Goal: Complete application form: Complete application form

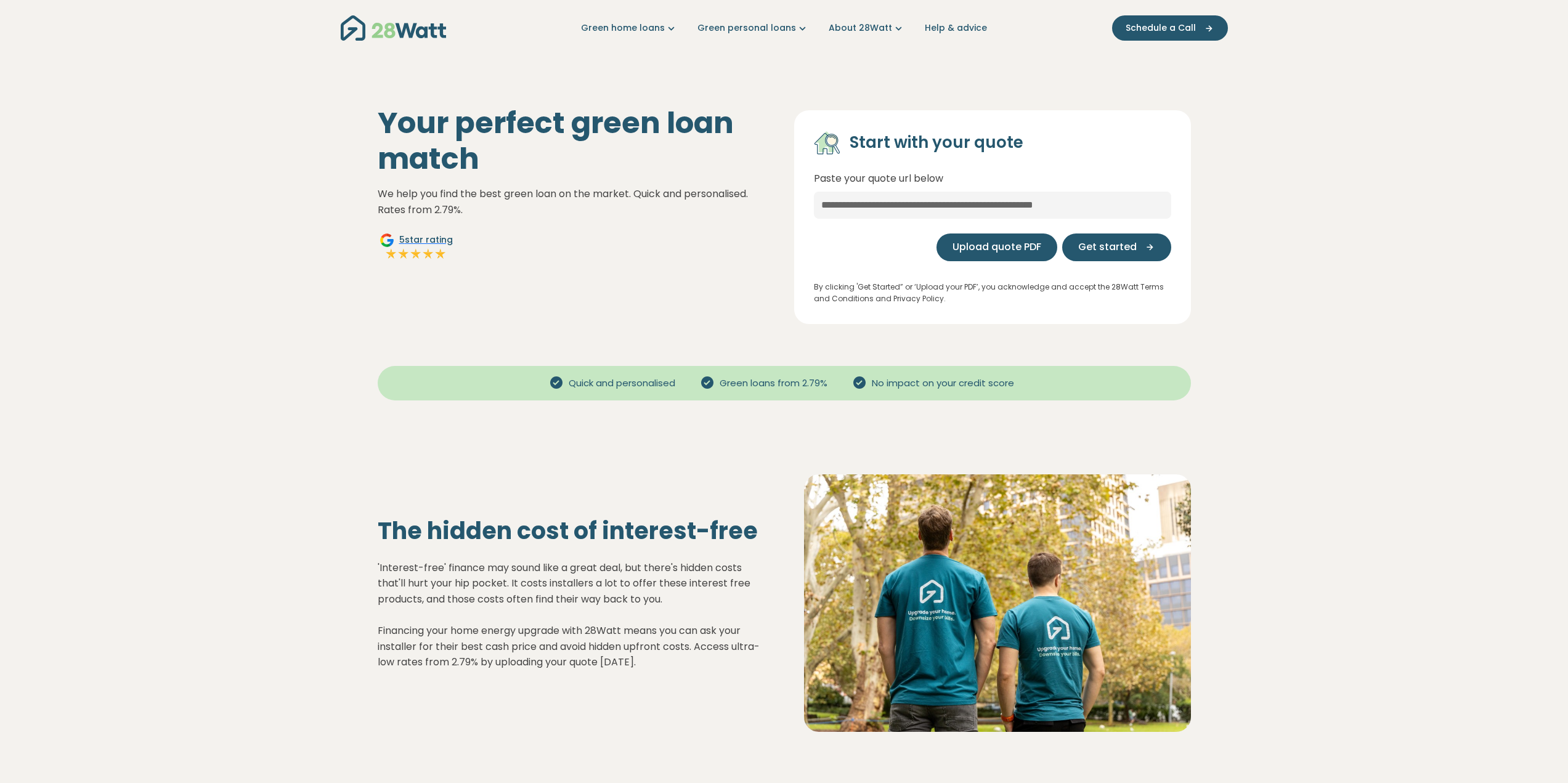
click at [972, 257] on button "Upload quote PDF" at bounding box center [997, 247] width 121 height 28
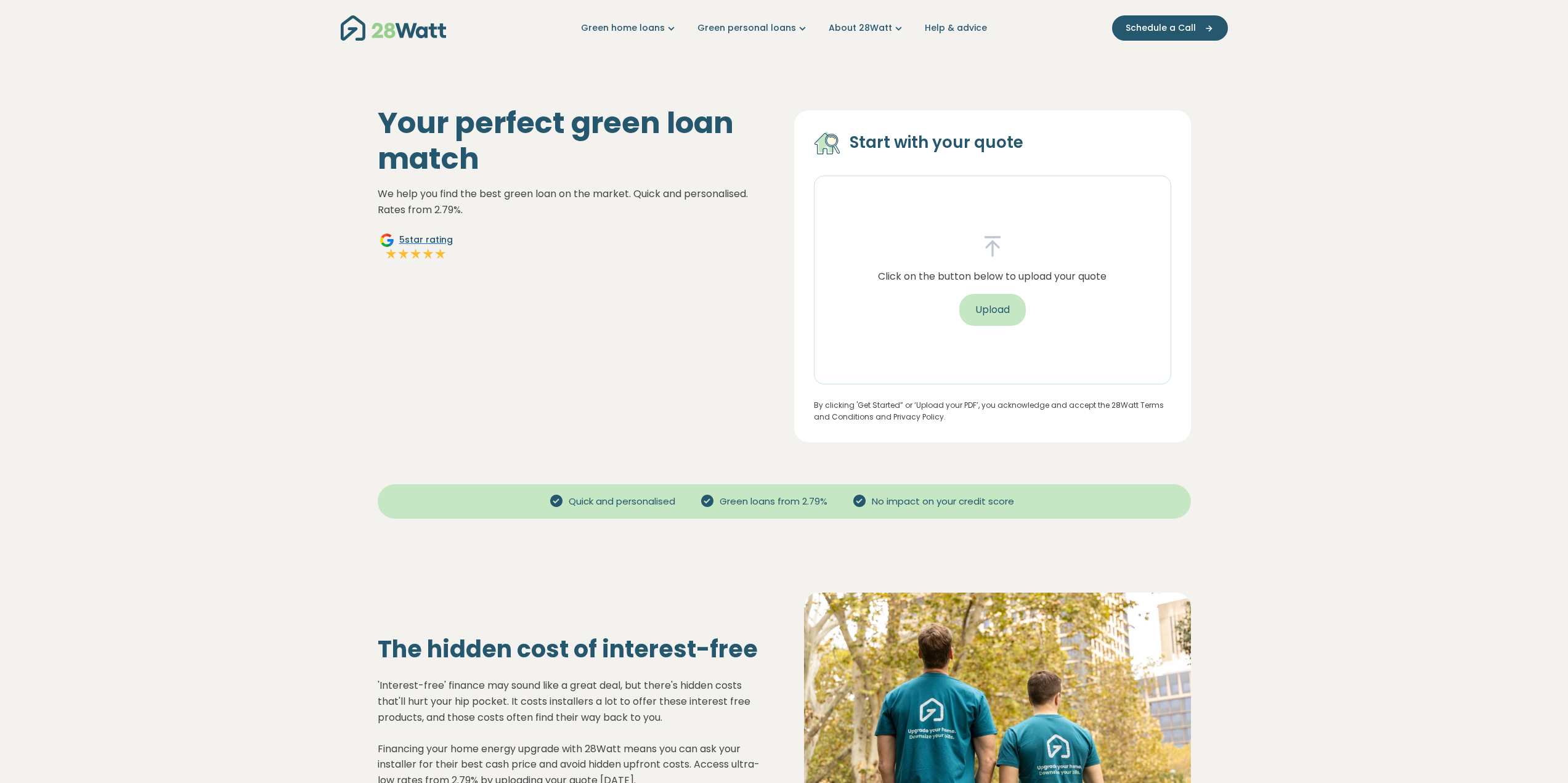
click at [1001, 316] on button "Upload" at bounding box center [993, 309] width 67 height 32
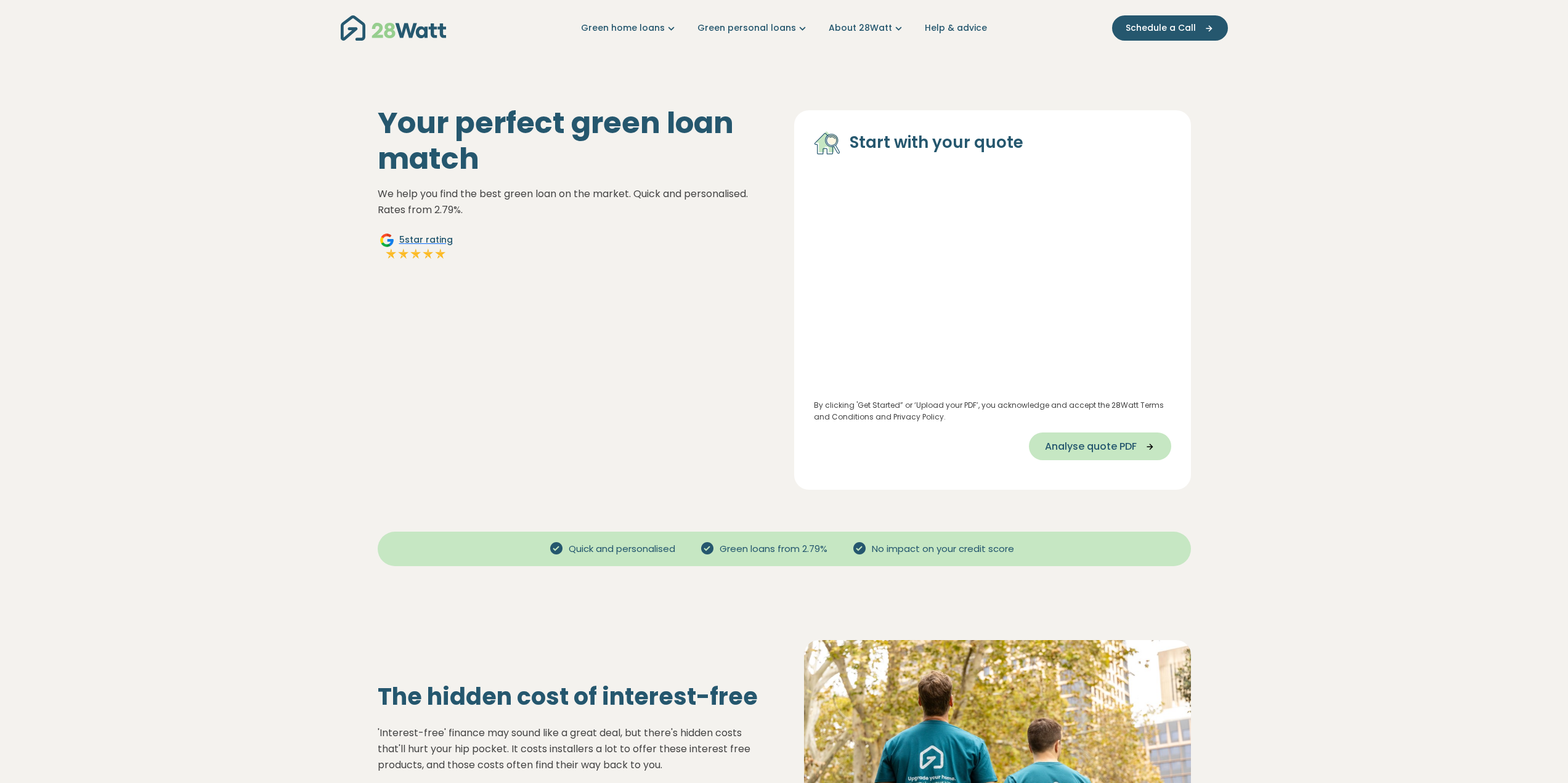
click at [1066, 445] on span "Analyse quote PDF" at bounding box center [1091, 446] width 92 height 15
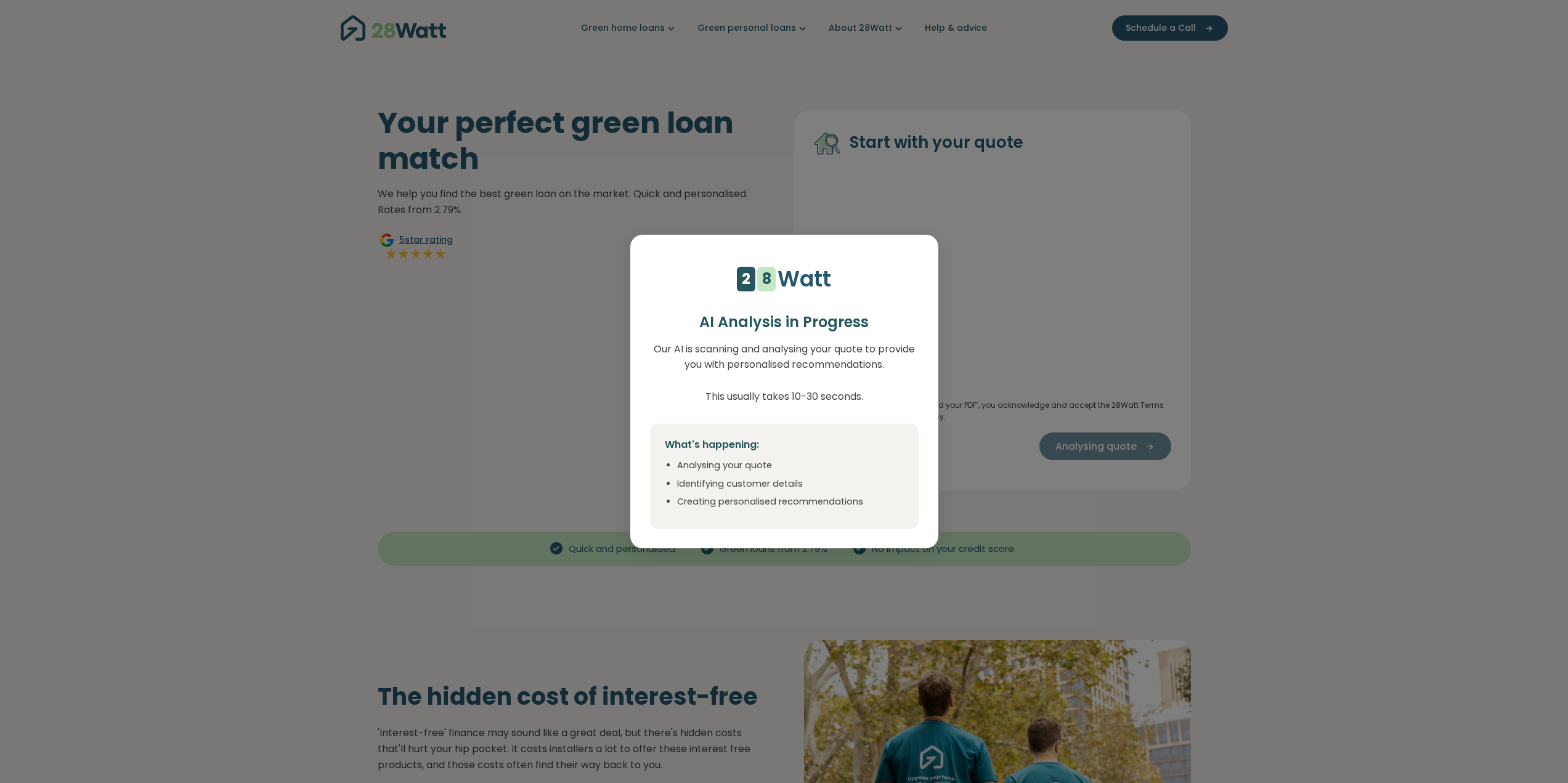
select select "***"
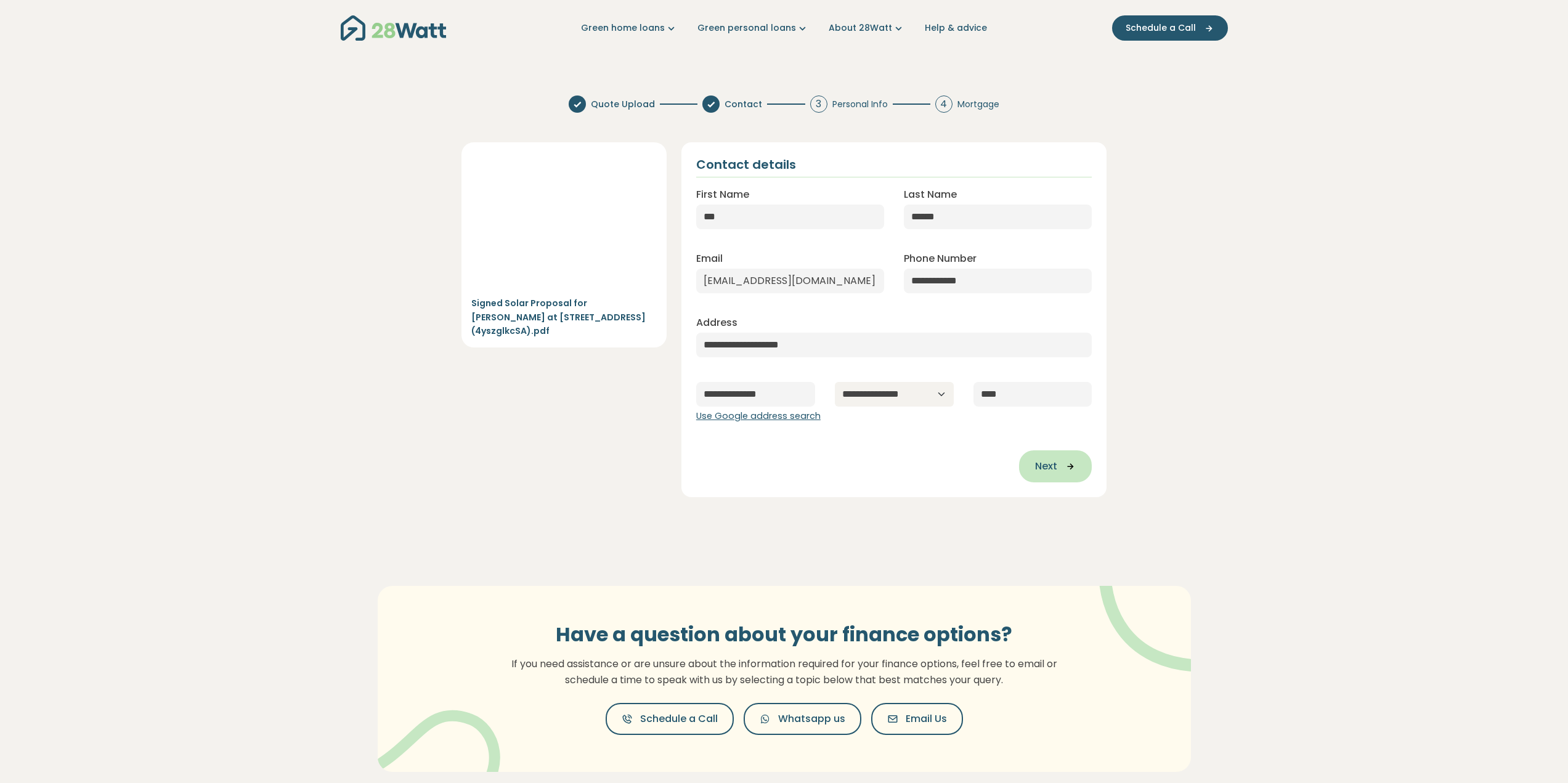
click at [1053, 471] on span "Next" at bounding box center [1046, 466] width 22 height 15
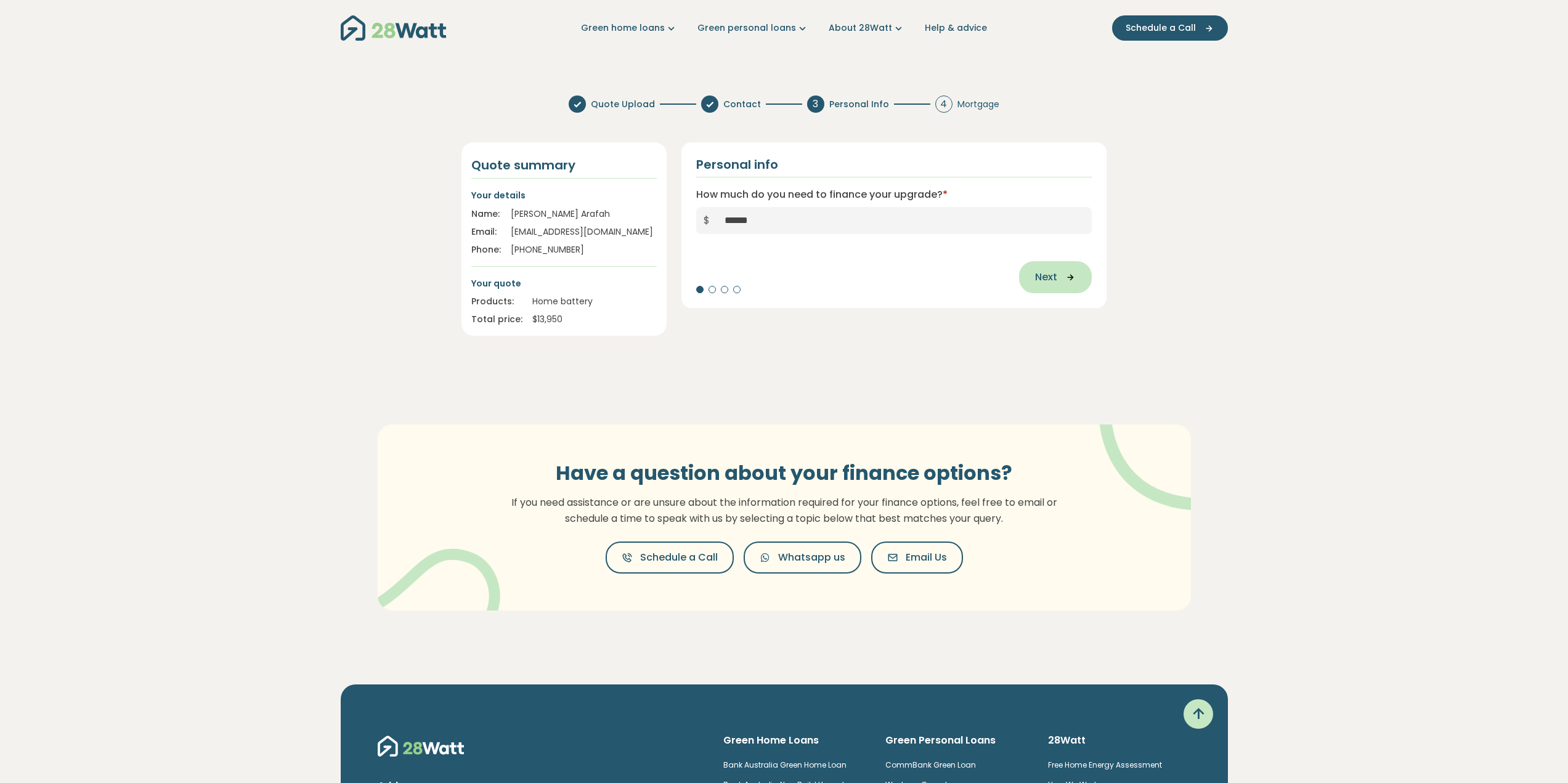
click at [1056, 277] on span "Next" at bounding box center [1046, 277] width 22 height 15
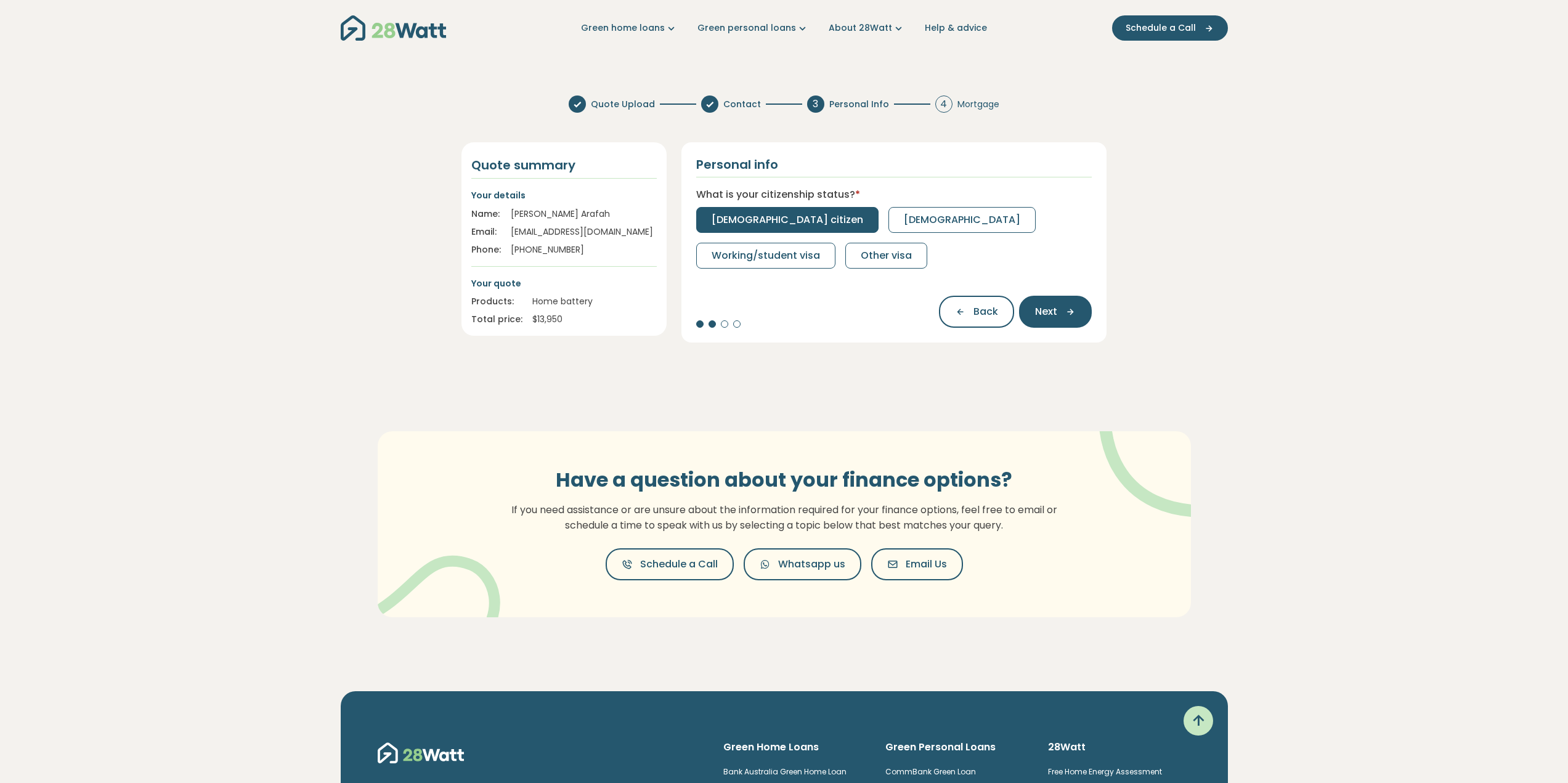
click at [760, 224] on span "[DEMOGRAPHIC_DATA] citizen" at bounding box center [787, 220] width 152 height 15
click at [761, 221] on button "Full-time" at bounding box center [733, 220] width 75 height 26
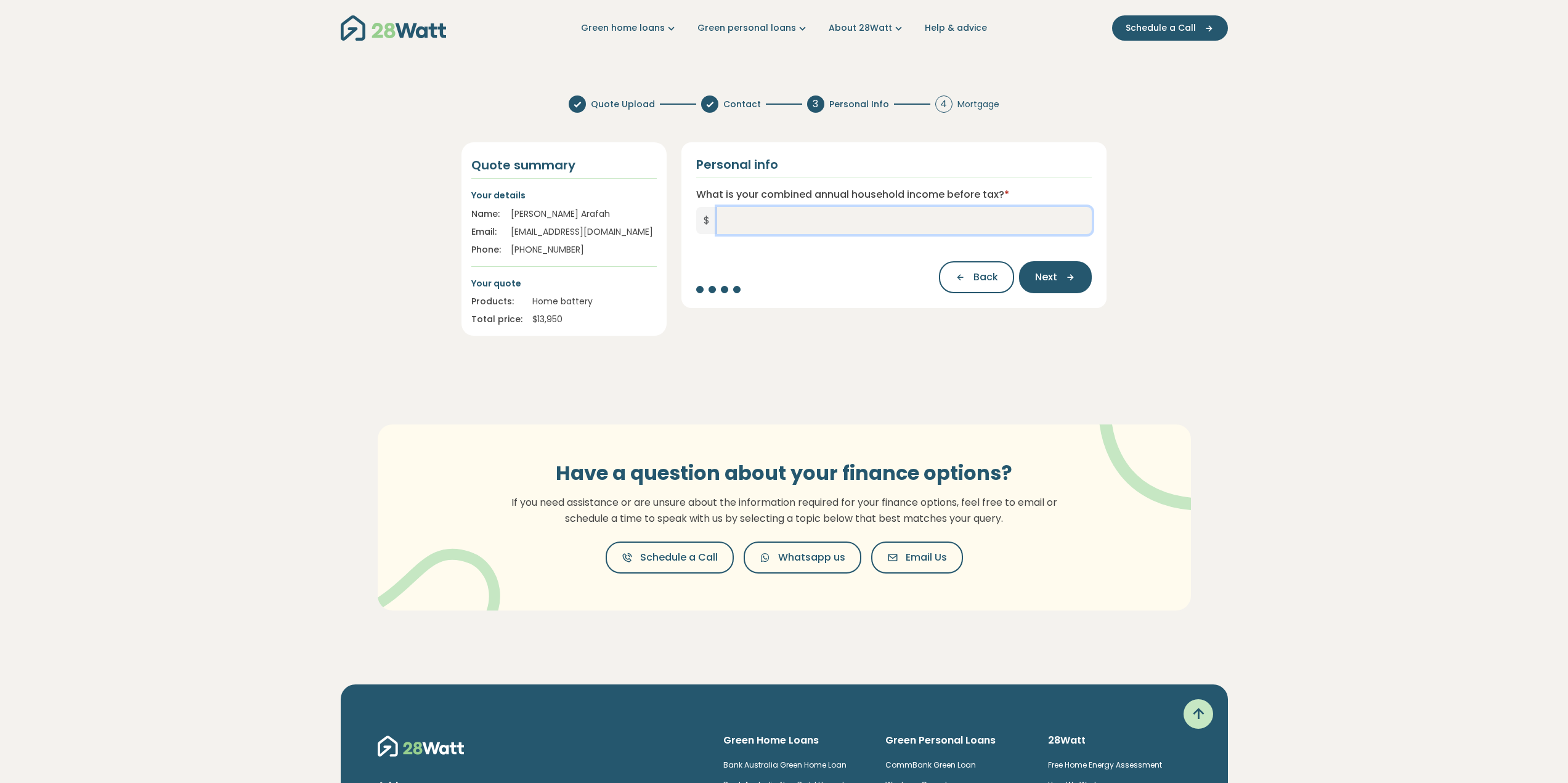
click at [791, 217] on input "What is your combined annual household income before tax? *" at bounding box center [905, 221] width 375 height 27
type input "*******"
click at [1051, 285] on button "Next" at bounding box center [1055, 277] width 73 height 32
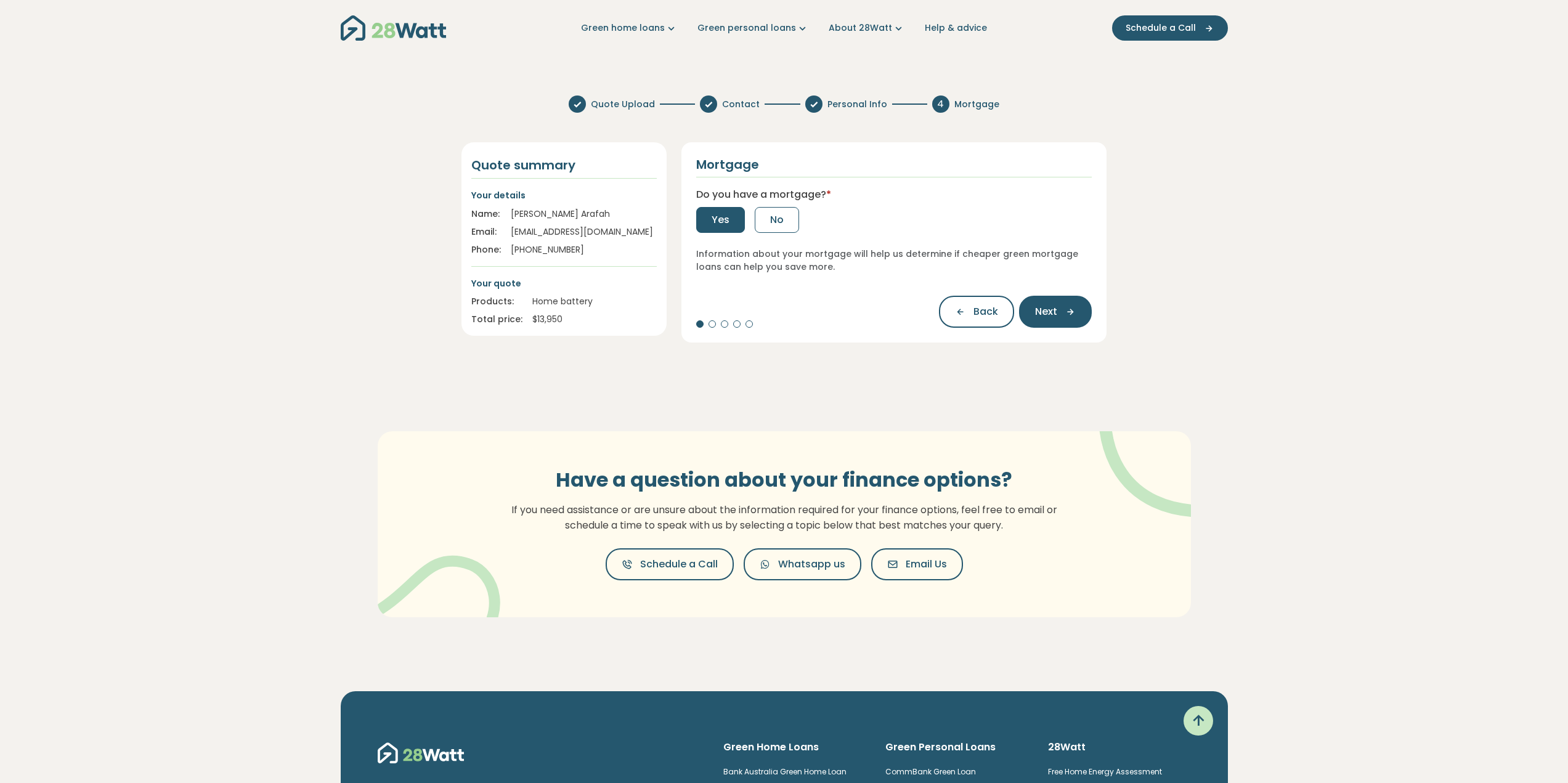
click at [723, 221] on span "Yes" at bounding box center [721, 220] width 18 height 15
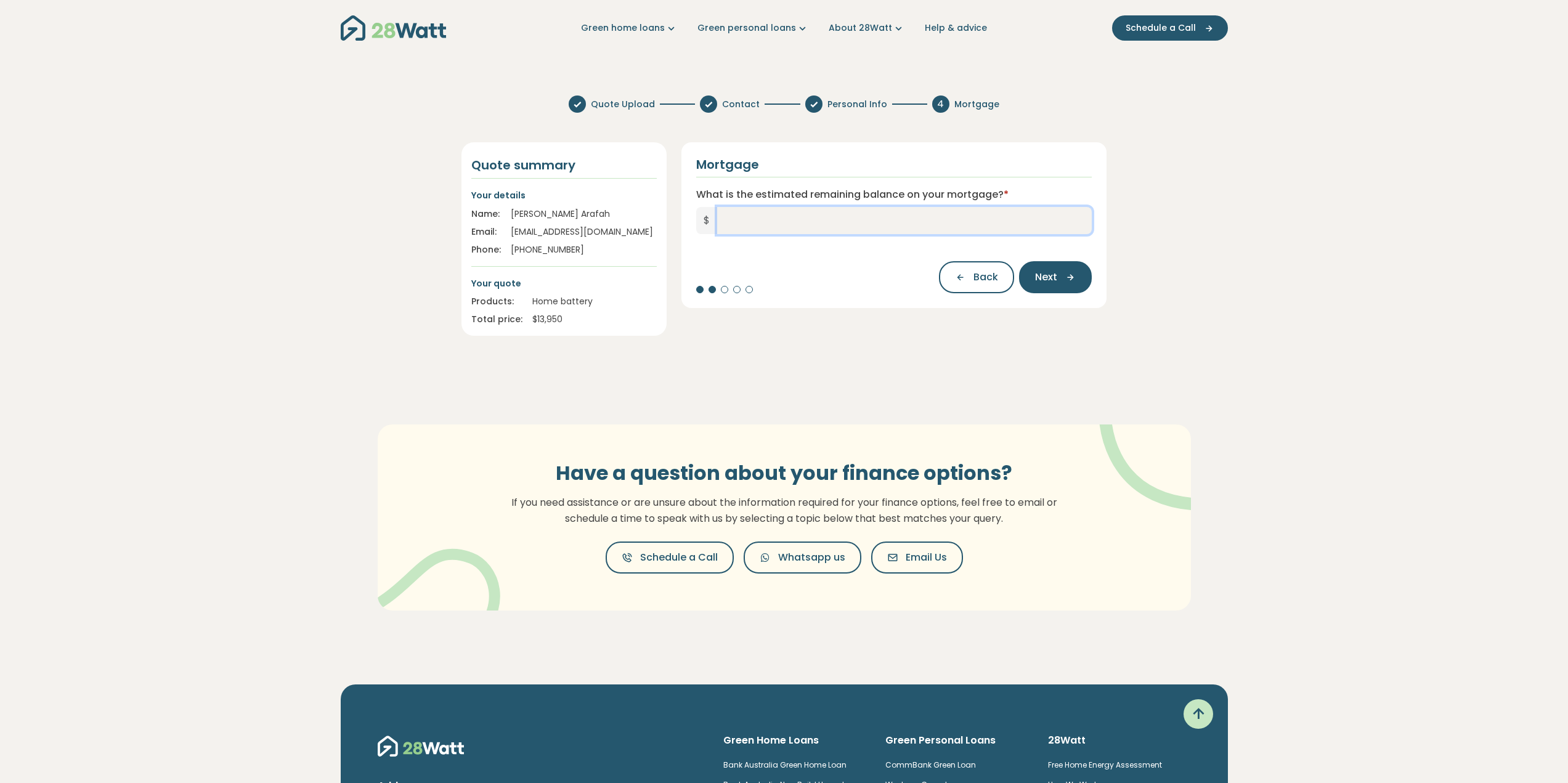
click at [772, 216] on input "What is the estimated remaining balance on your mortgage? *" at bounding box center [905, 221] width 375 height 27
click at [736, 219] on input "What is the estimated remaining balance on your mortgage? *" at bounding box center [905, 221] width 375 height 27
type input "*******"
click at [1053, 271] on span "Next" at bounding box center [1046, 277] width 22 height 15
click at [782, 225] on input "What is your current interest rate? *" at bounding box center [894, 221] width 396 height 27
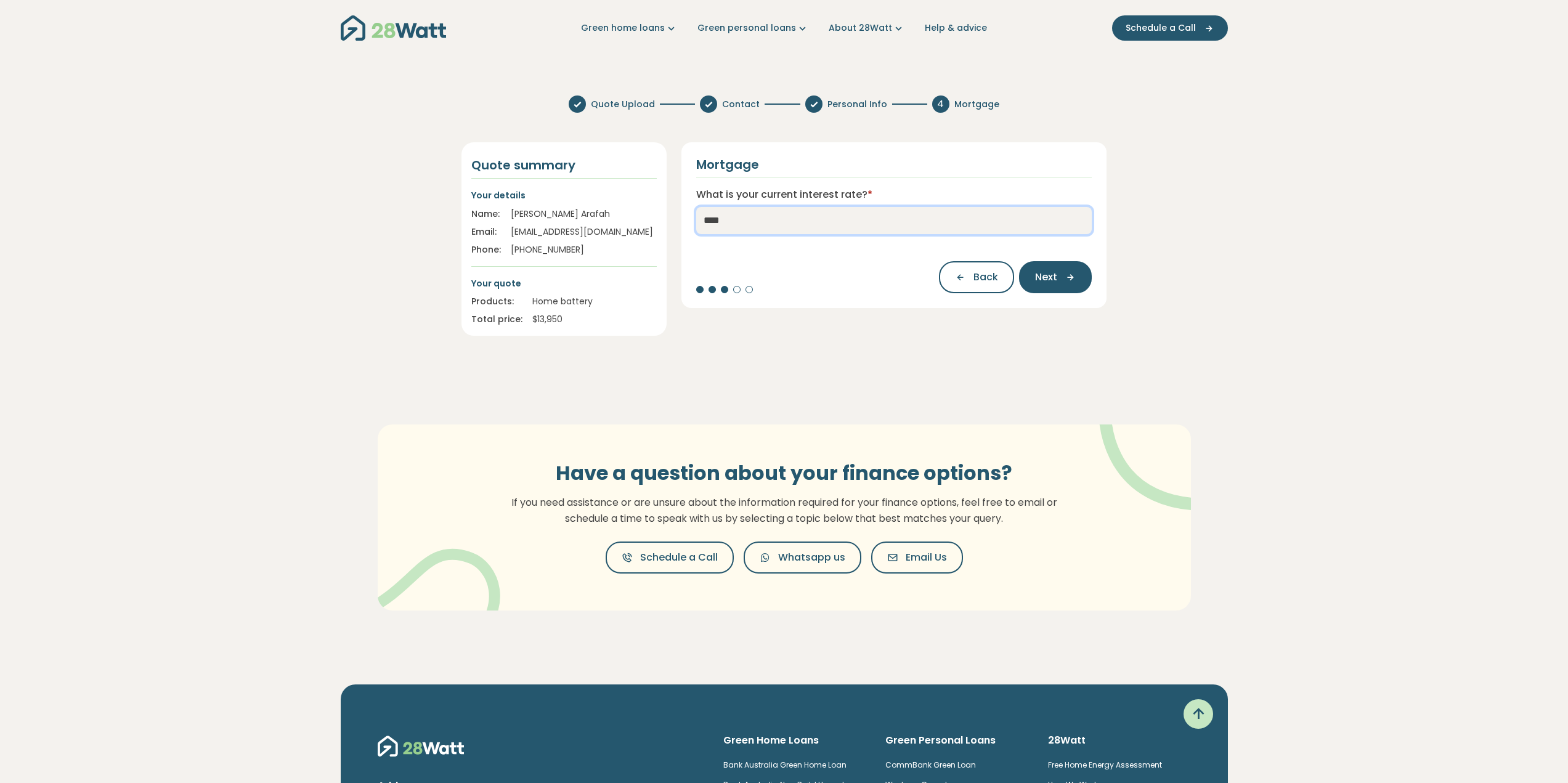
click at [718, 217] on input "****" at bounding box center [894, 221] width 396 height 27
drag, startPoint x: 712, startPoint y: 221, endPoint x: 734, endPoint y: 217, distance: 22.4
click at [734, 217] on input "****" at bounding box center [894, 221] width 396 height 27
type input "****"
click at [1066, 274] on icon "button" at bounding box center [1066, 277] width 18 height 11
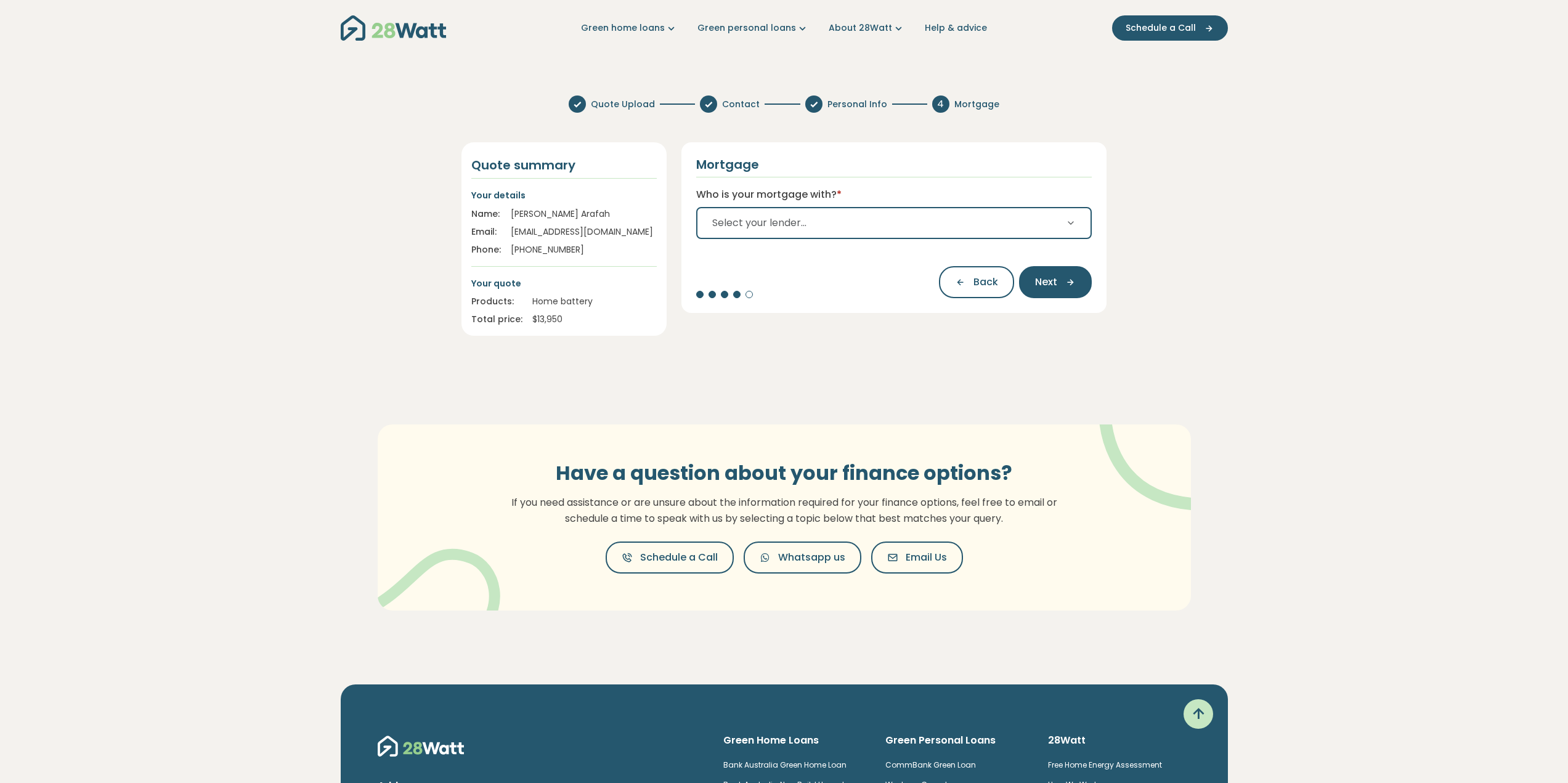
click at [948, 223] on button "Select your lender..." at bounding box center [894, 223] width 396 height 32
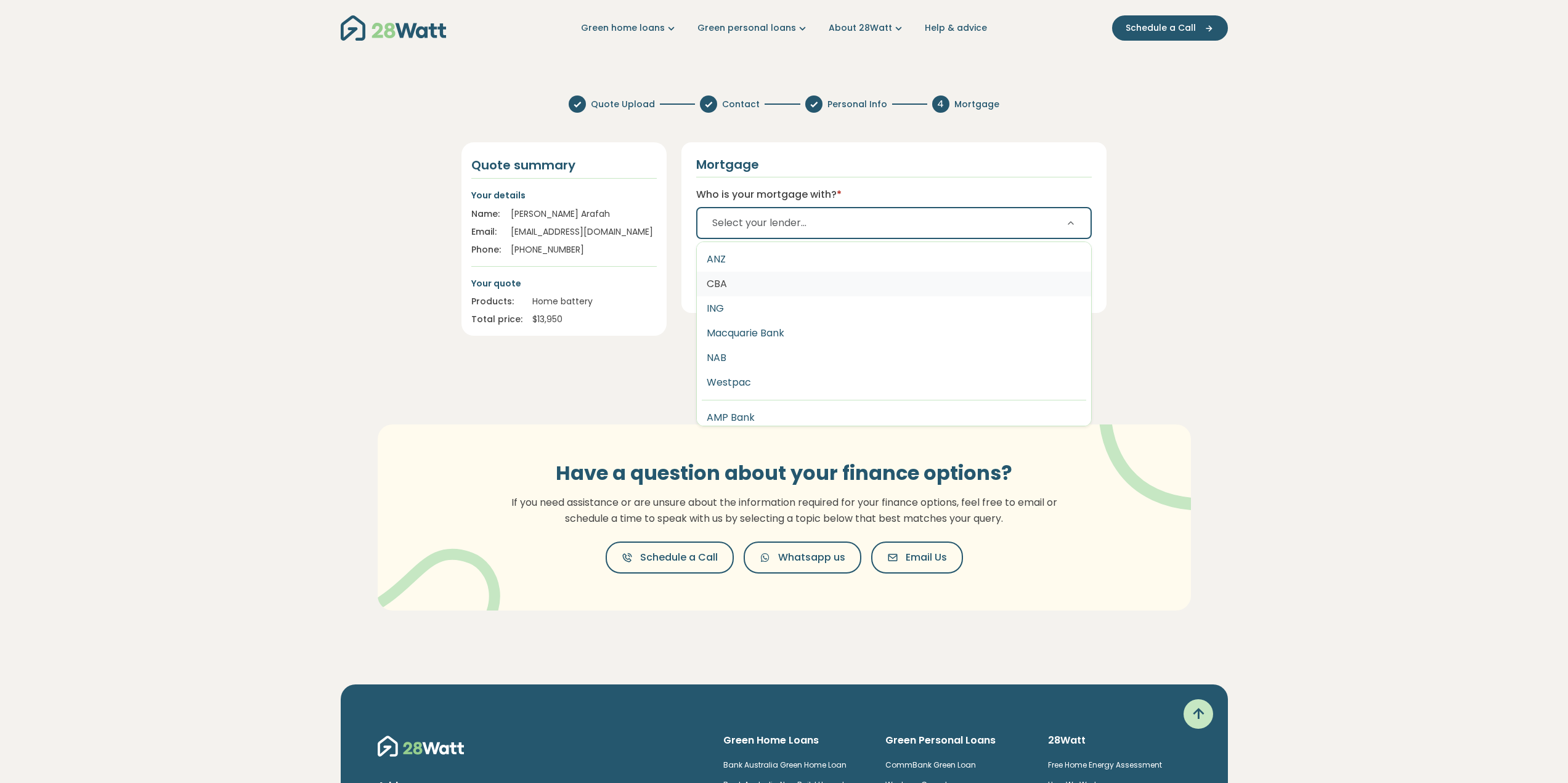
click at [820, 275] on button "CBA" at bounding box center [894, 283] width 395 height 25
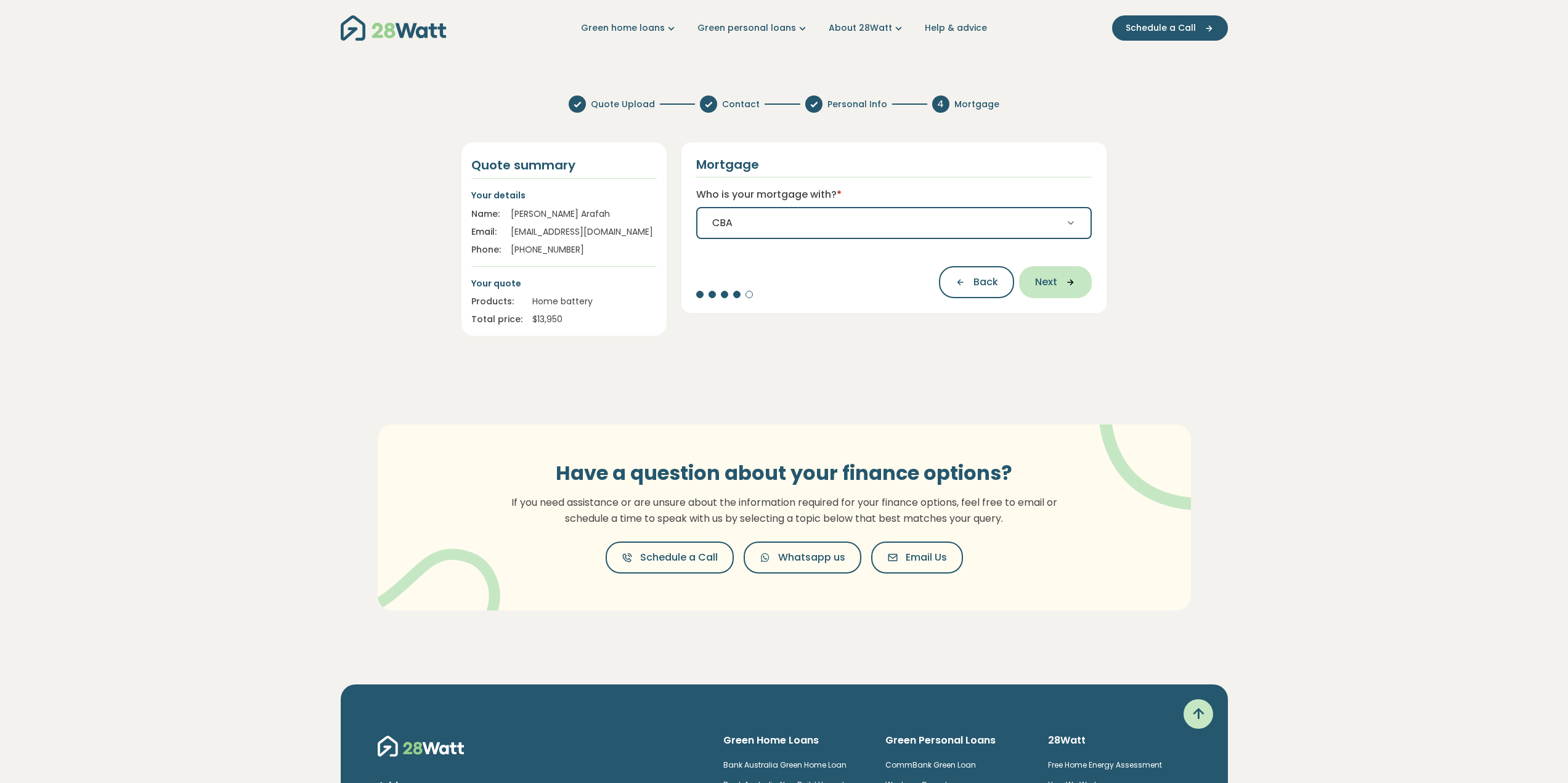
click at [1060, 285] on icon "button" at bounding box center [1066, 282] width 18 height 11
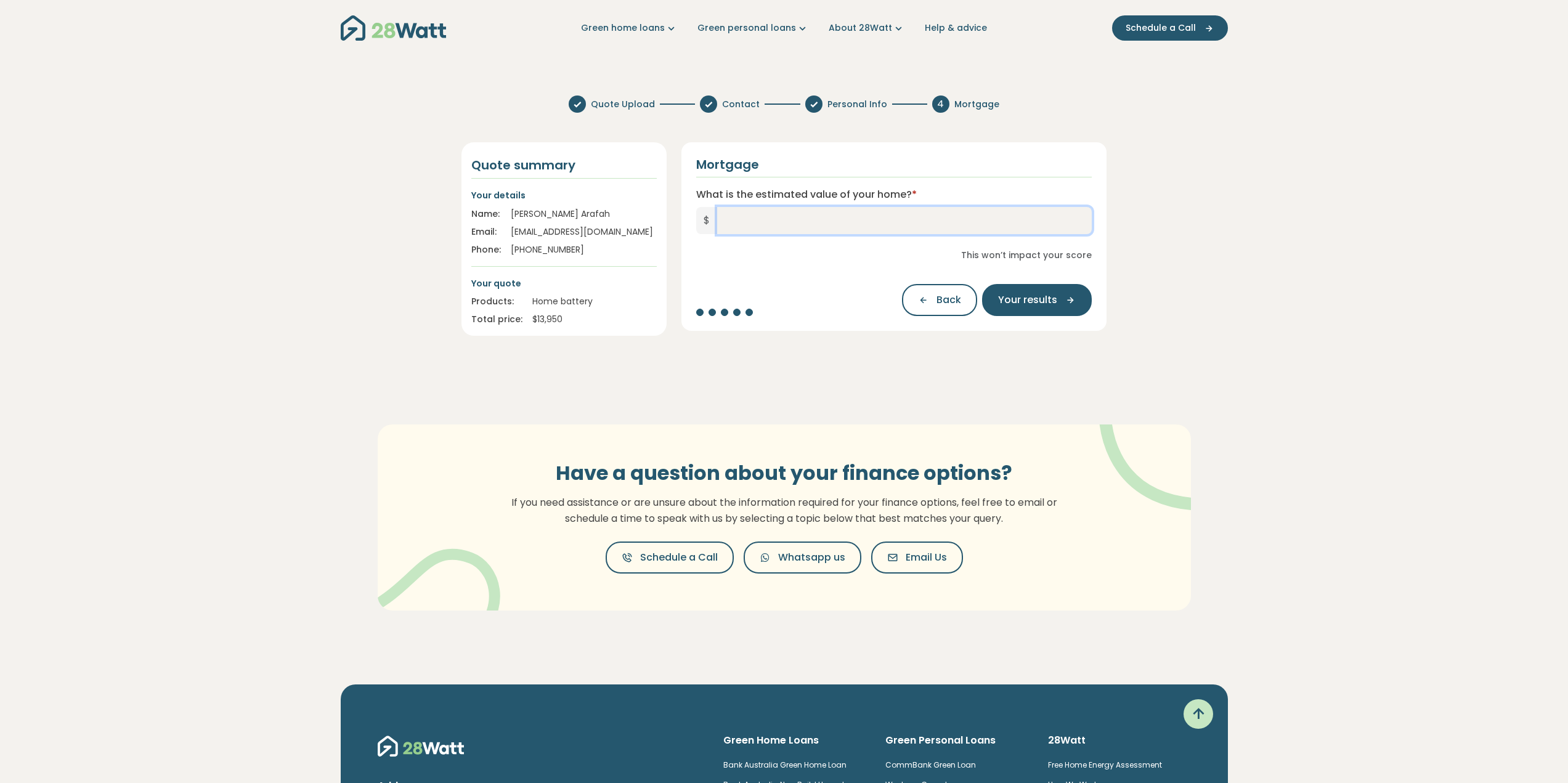
click at [814, 222] on input "What is the estimated value of your home? *" at bounding box center [905, 221] width 375 height 27
type input "*********"
click at [1045, 297] on span "Your results" at bounding box center [1028, 300] width 60 height 15
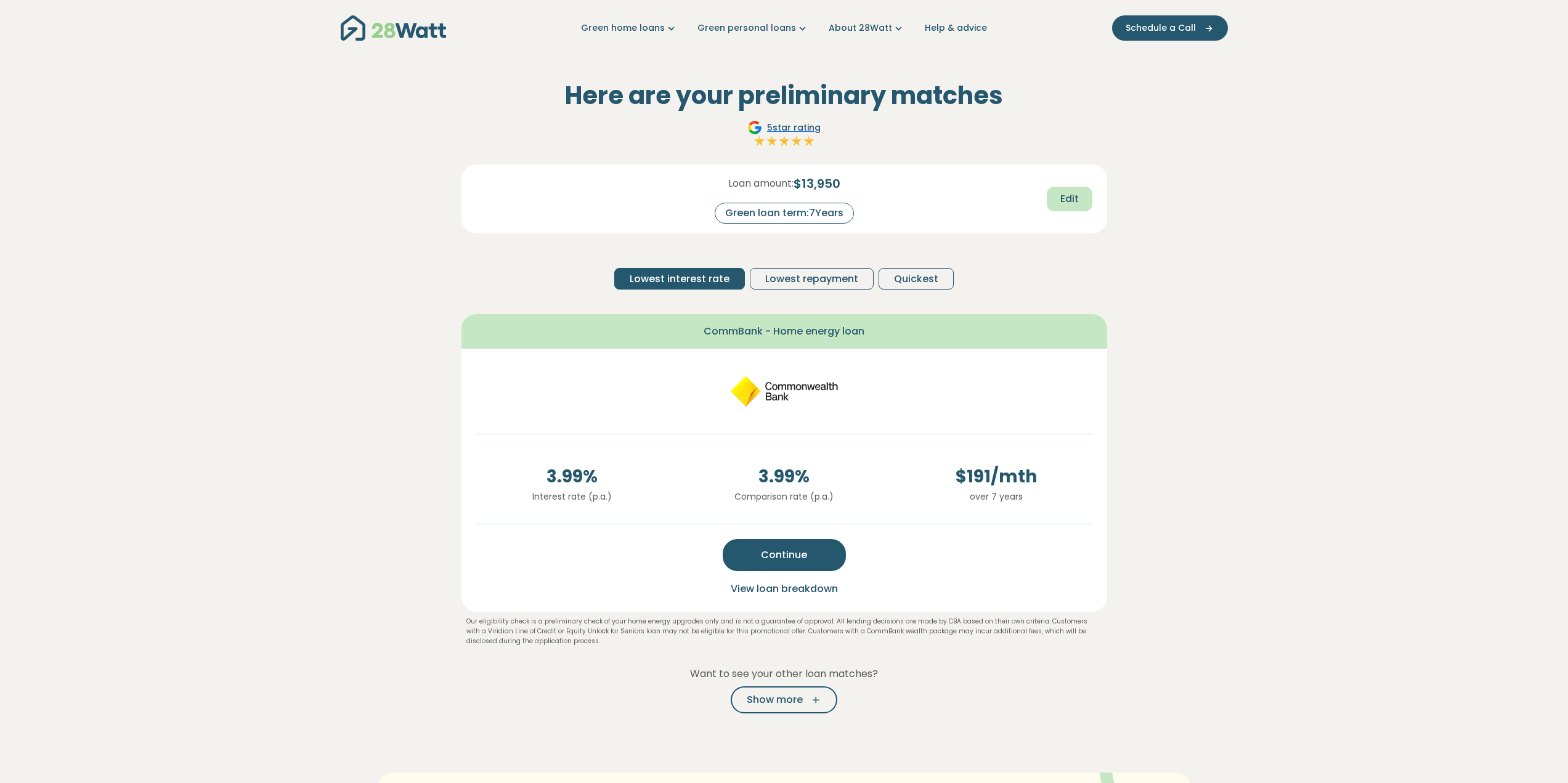
click at [1068, 190] on button "Edit" at bounding box center [1069, 198] width 45 height 25
click at [842, 214] on input "*" at bounding box center [836, 213] width 49 height 21
drag, startPoint x: 842, startPoint y: 214, endPoint x: 828, endPoint y: 216, distance: 14.1
click at [828, 216] on input "*" at bounding box center [836, 213] width 49 height 21
type input "*"
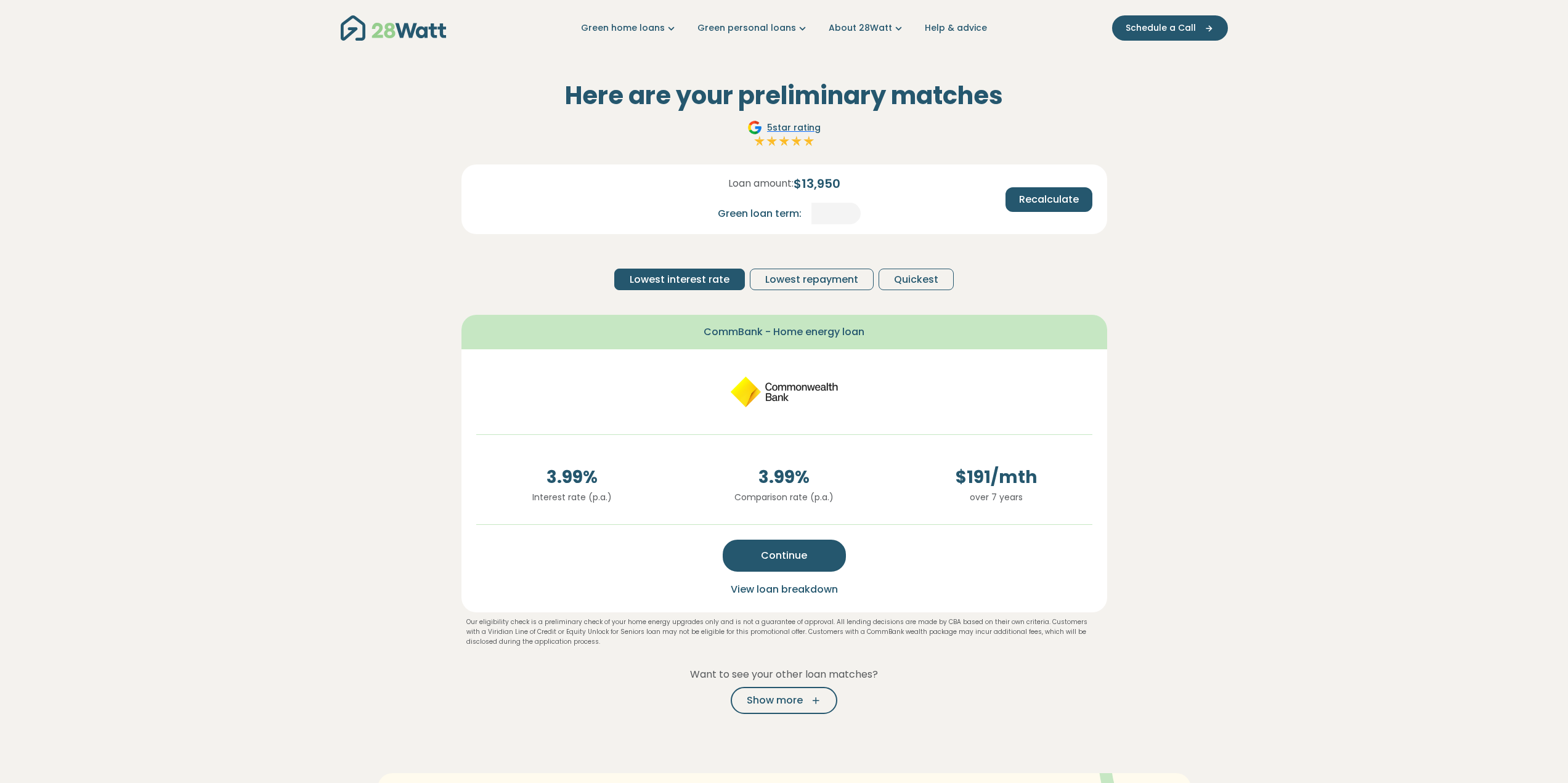
click at [863, 237] on div "Loan amount: $ 13,950 Green loan term: * Recalculate Lowest interest rate Lowes…" at bounding box center [784, 232] width 646 height 136
click at [709, 280] on span "Lowest interest rate" at bounding box center [679, 279] width 100 height 15
click at [789, 281] on span "Lowest repayment" at bounding box center [811, 278] width 93 height 15
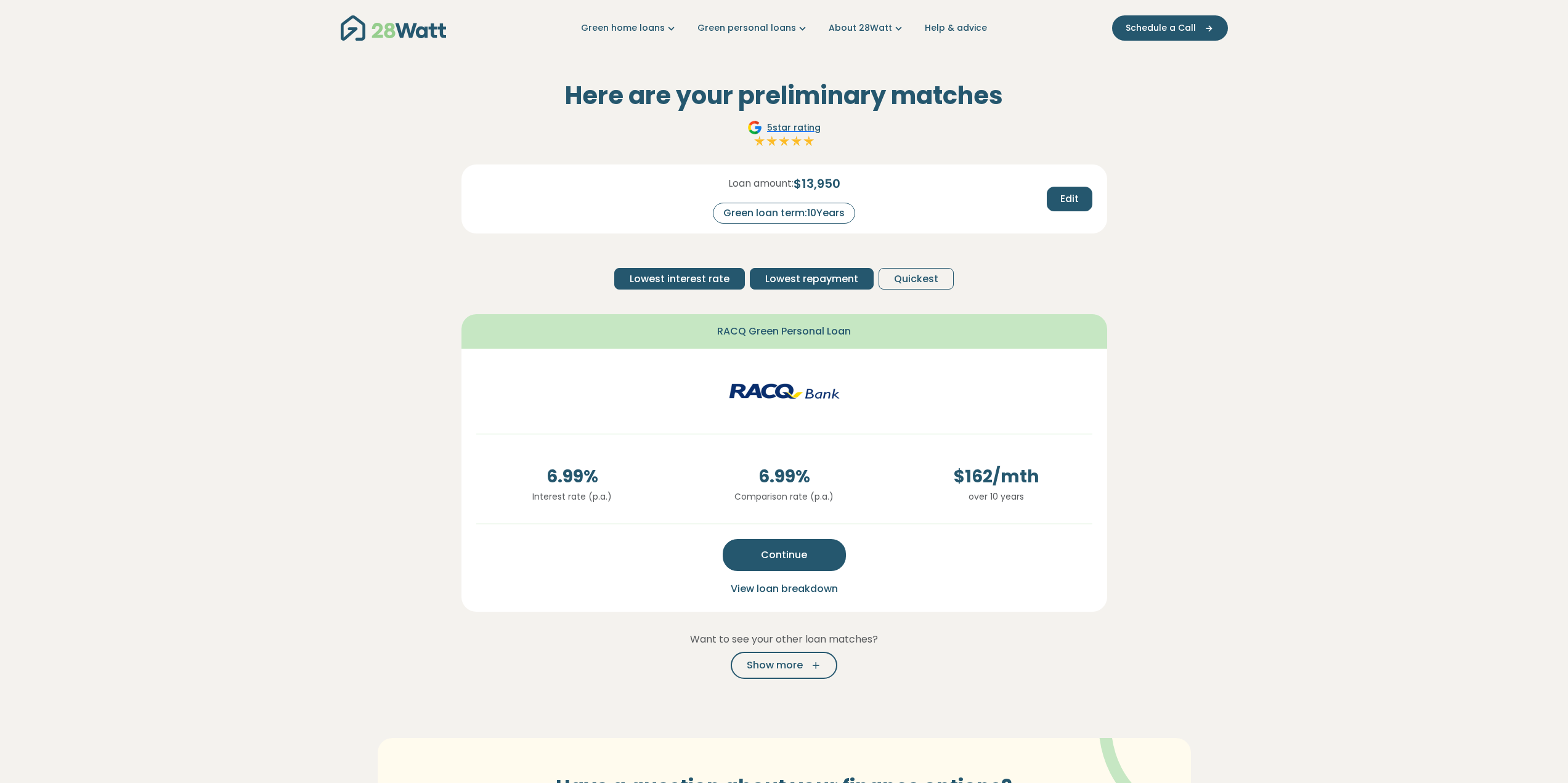
click at [693, 277] on span "Lowest interest rate" at bounding box center [679, 278] width 100 height 15
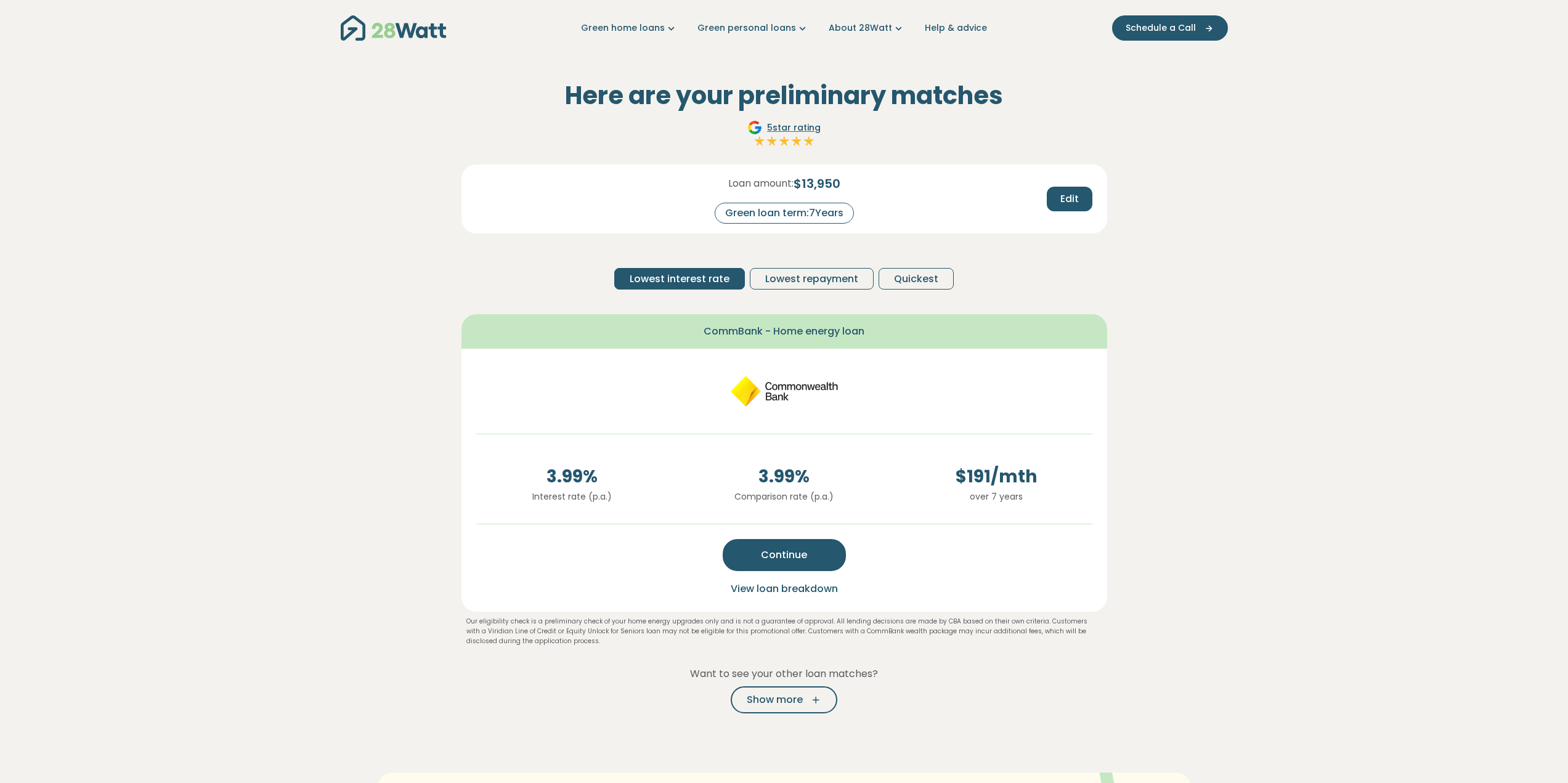
click at [810, 206] on div "Green loan term: 7 Years" at bounding box center [783, 213] width 139 height 21
drag, startPoint x: 811, startPoint y: 208, endPoint x: 852, endPoint y: 219, distance: 42.4
click at [852, 219] on div "Green loan term: 7 Years" at bounding box center [783, 213] width 139 height 21
click at [916, 284] on span "Quickest" at bounding box center [916, 278] width 44 height 15
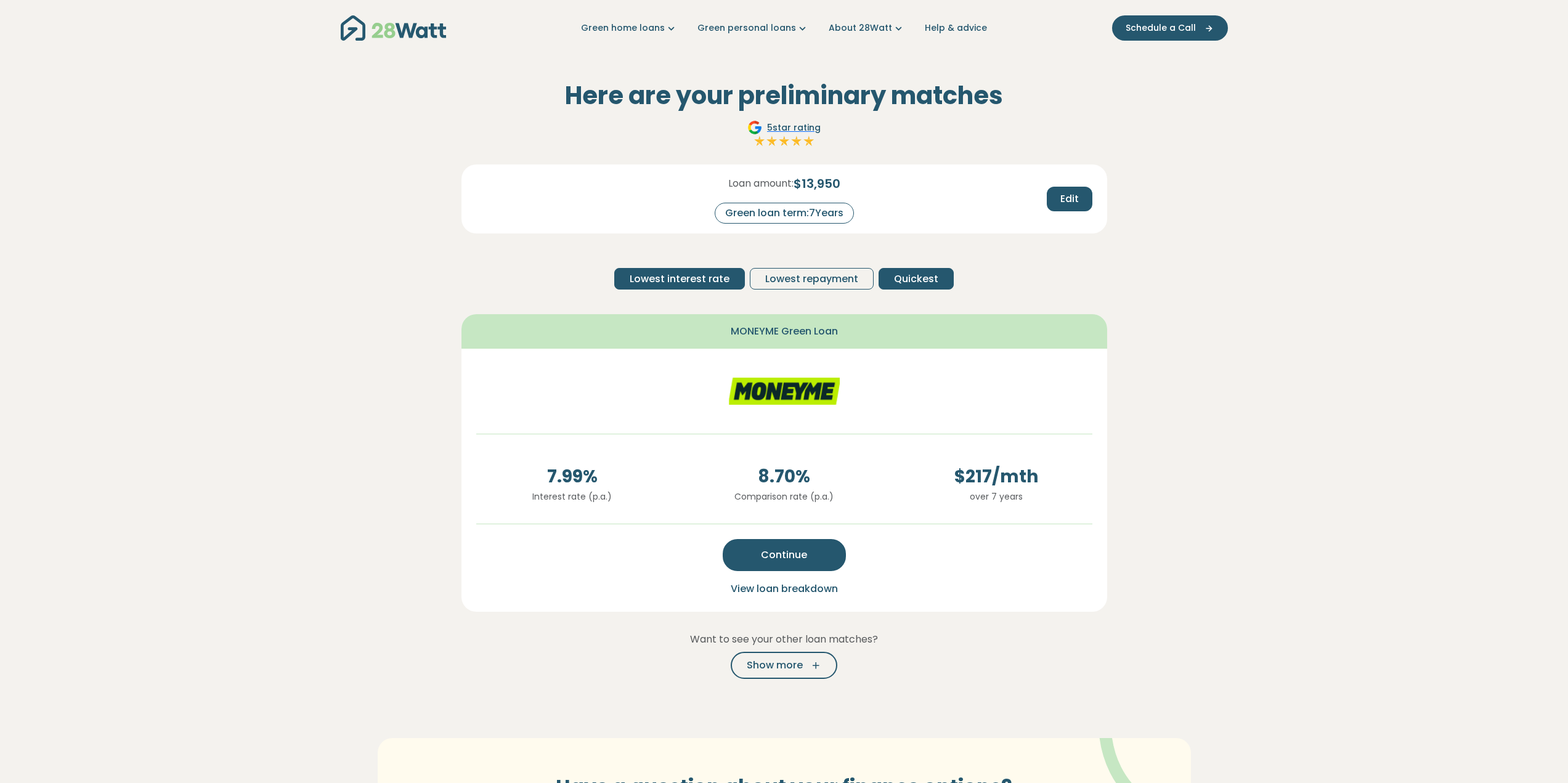
click at [703, 279] on span "Lowest interest rate" at bounding box center [679, 278] width 100 height 15
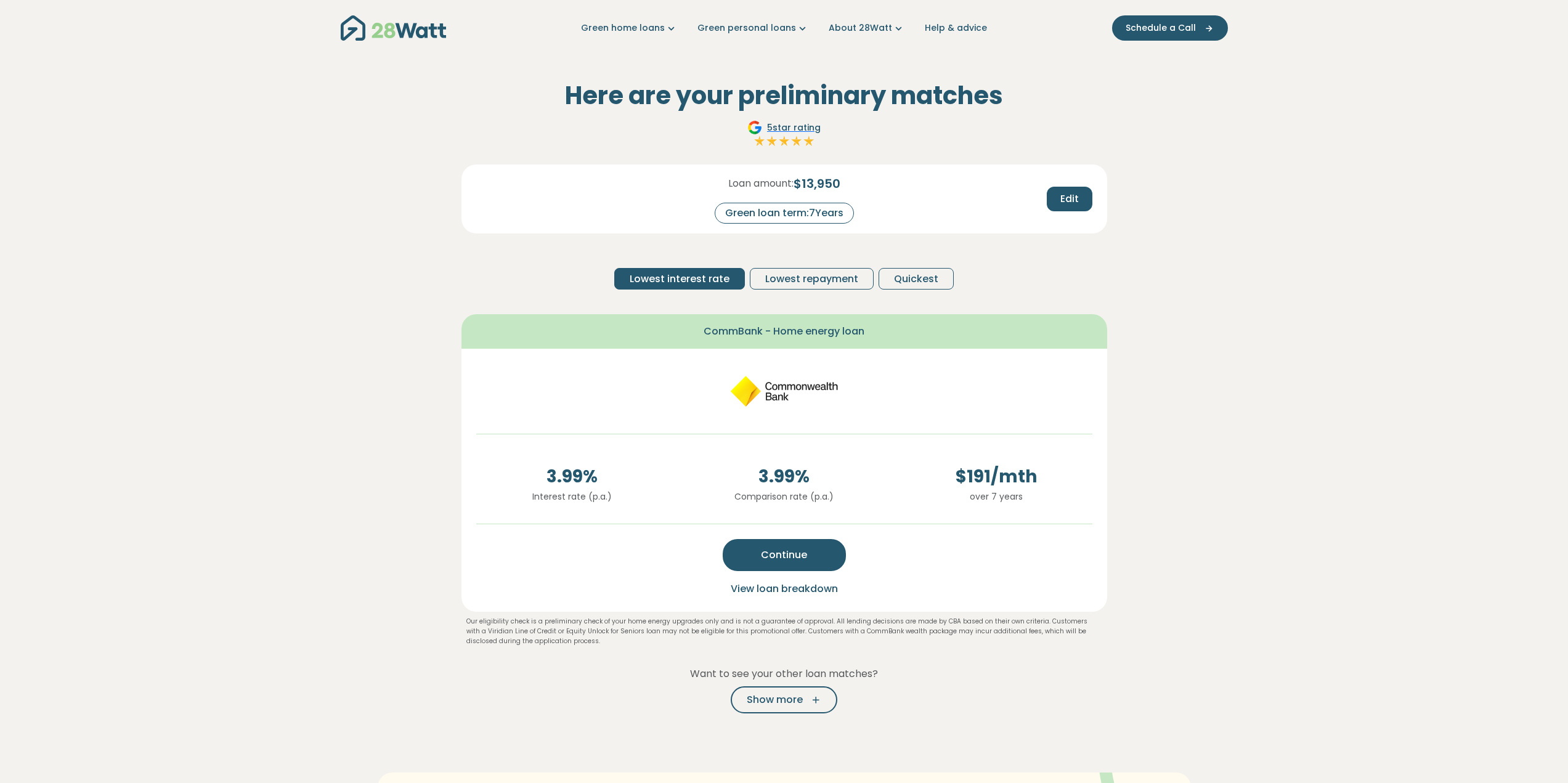
click at [813, 216] on div "Green loan term: 7 Years" at bounding box center [783, 213] width 139 height 21
drag, startPoint x: 813, startPoint y: 212, endPoint x: 847, endPoint y: 209, distance: 34.1
click at [847, 209] on div "Green loan term: 7 Years" at bounding box center [783, 213] width 139 height 21
click at [877, 201] on div "Loan amount: $ 13,950 Green loan term: 7 Years" at bounding box center [784, 199] width 212 height 49
click at [1053, 201] on button "Edit" at bounding box center [1069, 198] width 45 height 25
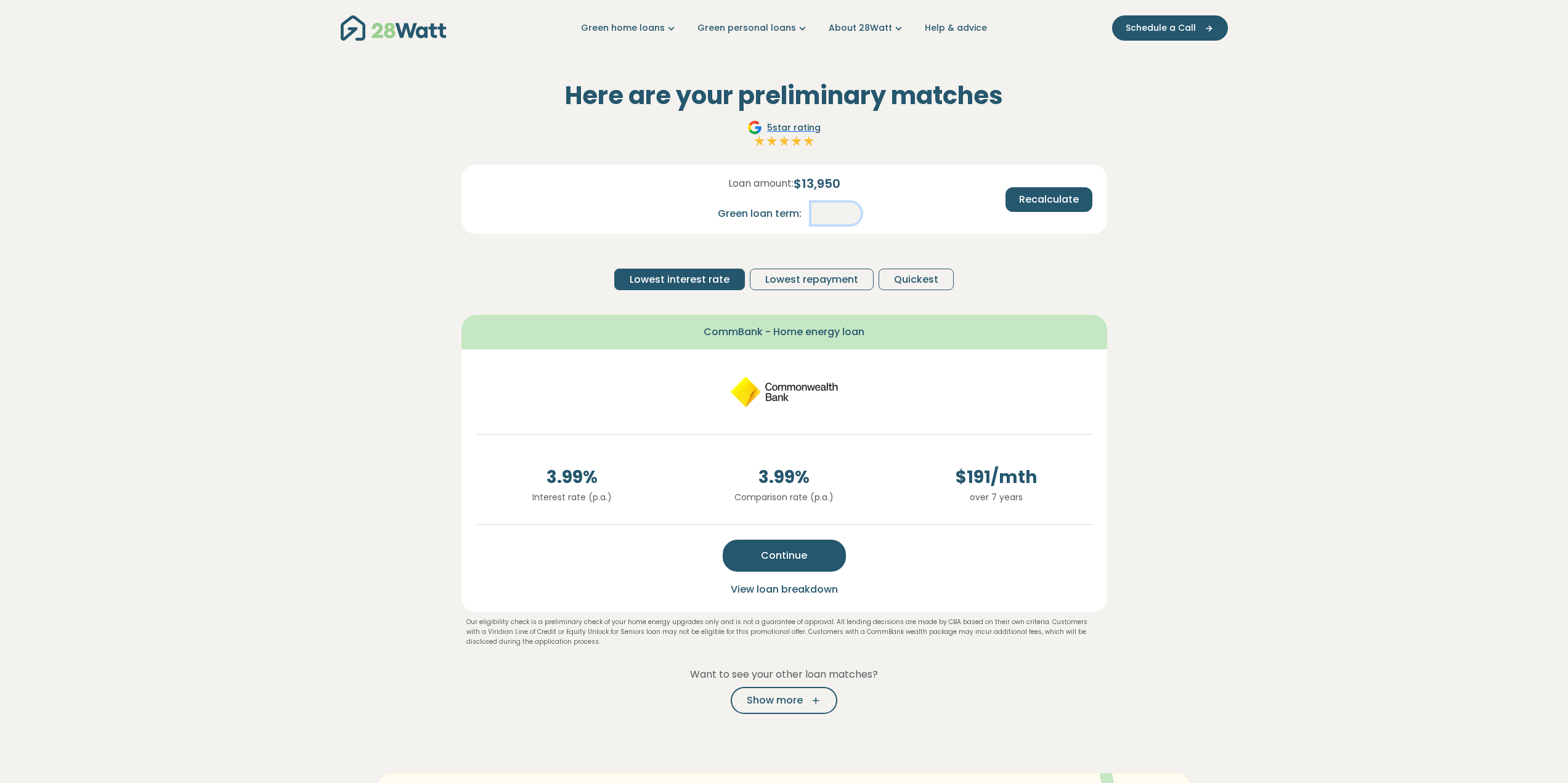
click at [836, 213] on input "*" at bounding box center [836, 213] width 49 height 21
drag, startPoint x: 844, startPoint y: 213, endPoint x: 821, endPoint y: 213, distance: 23.0
click at [821, 213] on input "*" at bounding box center [836, 213] width 49 height 21
type input "*"
click at [899, 213] on div "Loan amount: $ 13,950 Green loan term: * Recalculate" at bounding box center [784, 190] width 636 height 70
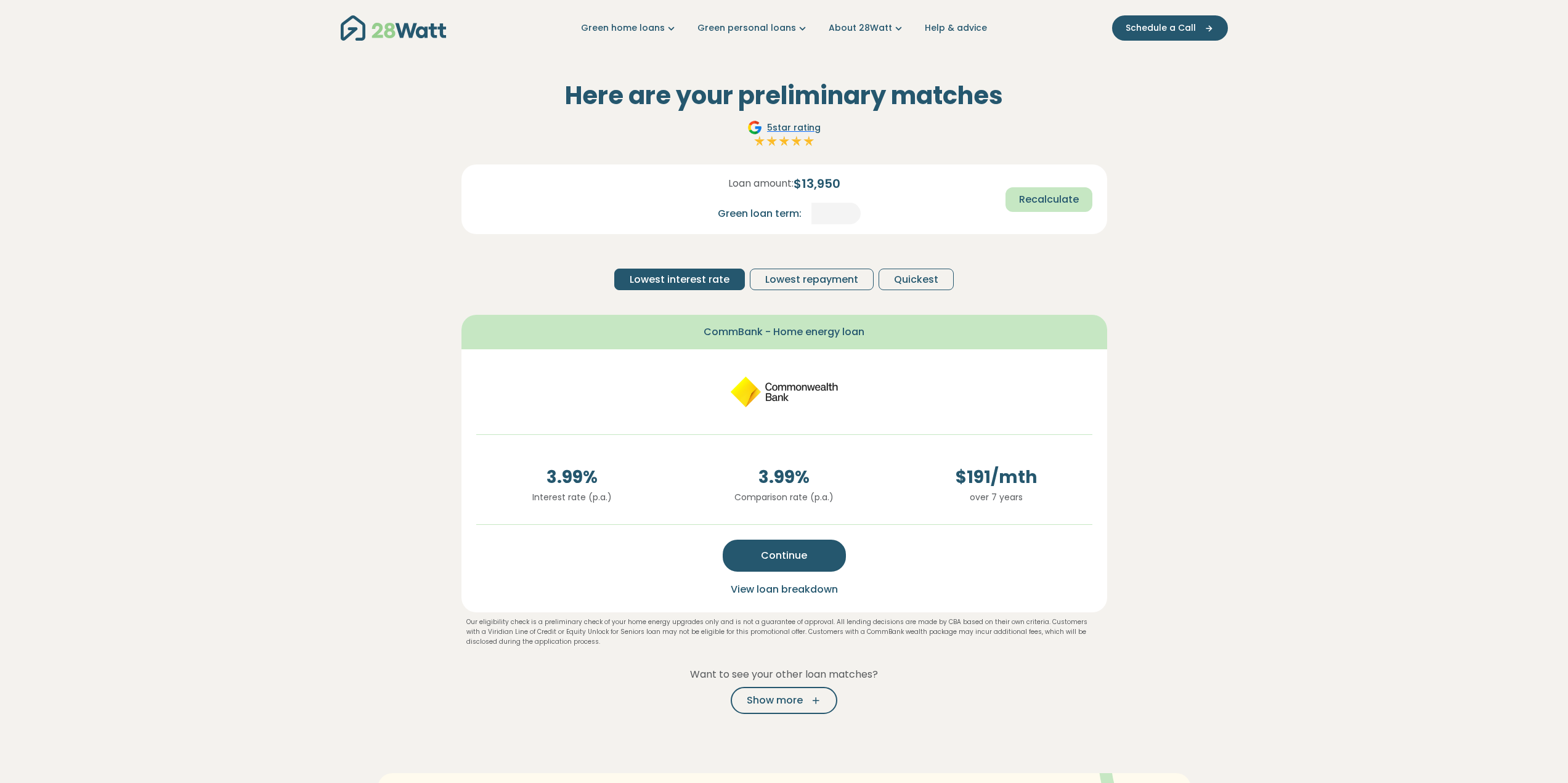
click at [1062, 197] on span "Recalculate" at bounding box center [1048, 199] width 60 height 15
drag, startPoint x: 811, startPoint y: 216, endPoint x: 817, endPoint y: 213, distance: 6.7
click at [817, 213] on div "Green loan term: 6 Years" at bounding box center [783, 213] width 139 height 21
click at [1073, 208] on button "Edit" at bounding box center [1069, 198] width 45 height 25
drag, startPoint x: 834, startPoint y: 213, endPoint x: 852, endPoint y: 213, distance: 18.0
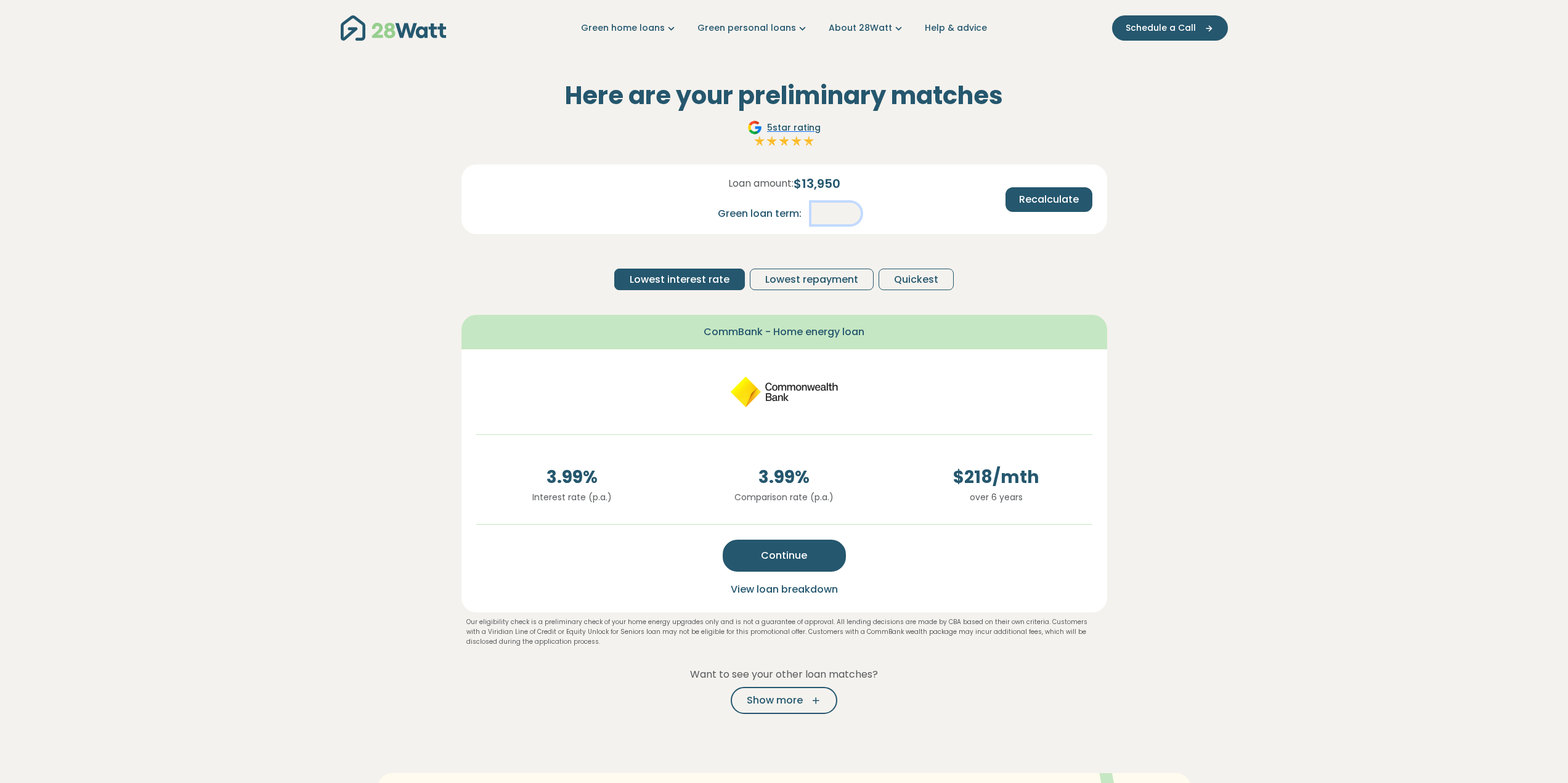
click at [852, 213] on input "*" at bounding box center [836, 213] width 49 height 21
type input "*"
click at [1037, 194] on span "Recalculate" at bounding box center [1048, 199] width 60 height 15
click at [1056, 195] on button "Edit" at bounding box center [1069, 198] width 45 height 25
click at [894, 227] on div "Loan amount: $ 13,950 Green loan term: * Recalculate" at bounding box center [784, 199] width 646 height 70
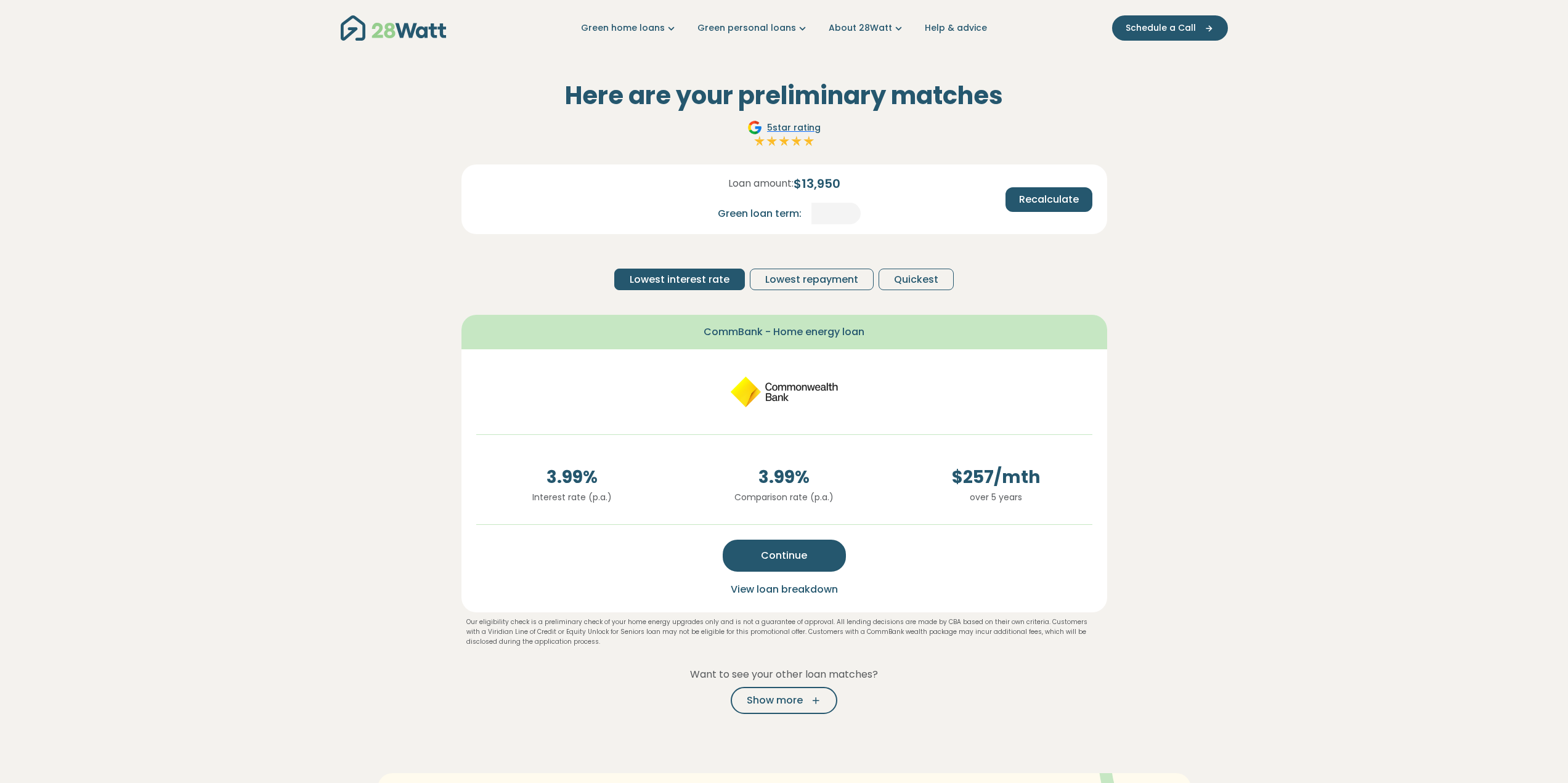
drag, startPoint x: 813, startPoint y: 548, endPoint x: 855, endPoint y: 458, distance: 99.3
click at [855, 459] on div "3.99 % Interest rate (p.a.) 3.99 % Comparison rate (p.a.) $ 257 /mth over 5 yea…" at bounding box center [784, 480] width 646 height 263
click at [801, 551] on span "Continue" at bounding box center [784, 555] width 46 height 15
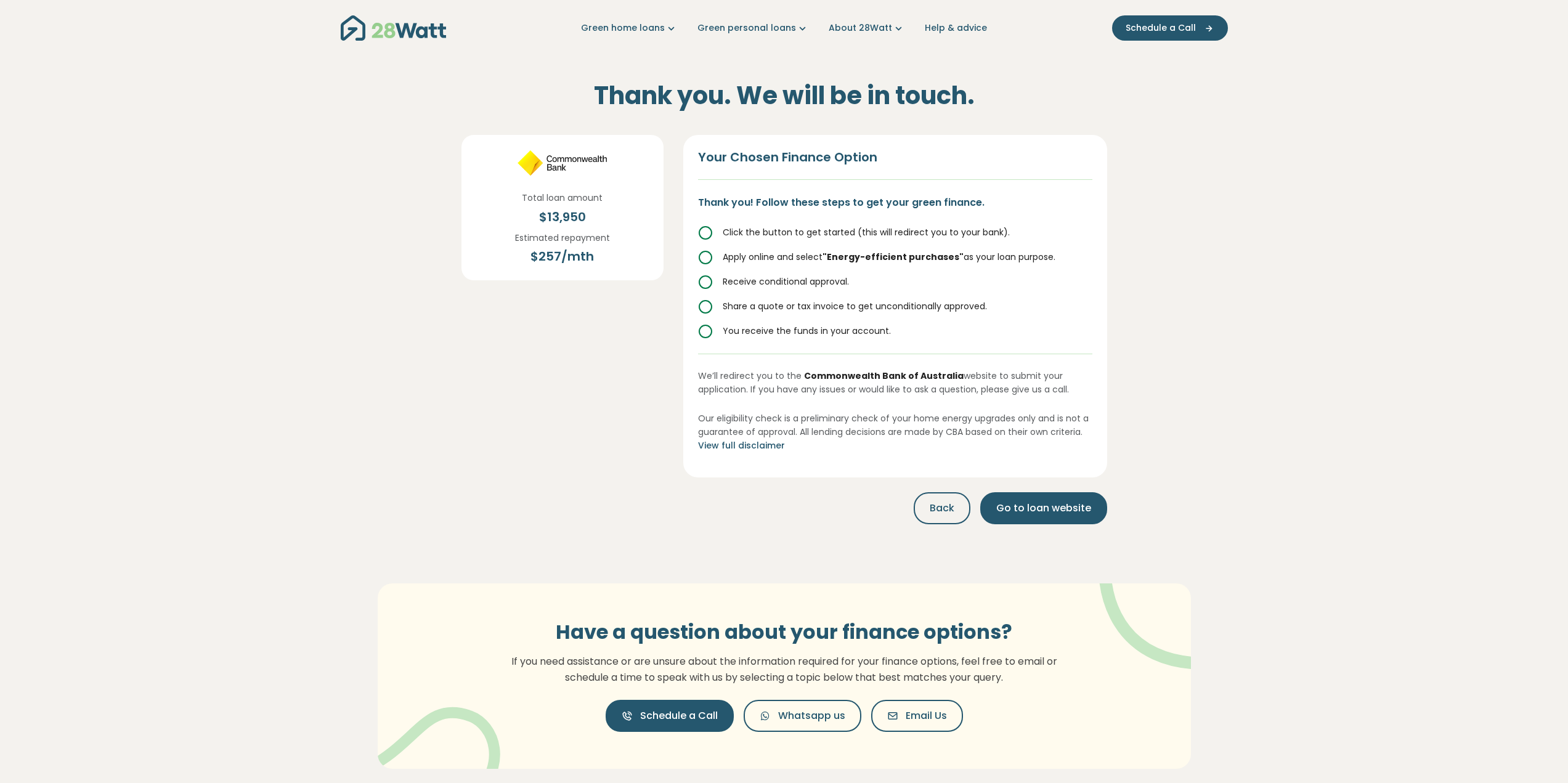
click at [657, 709] on span "Schedule a Call" at bounding box center [679, 716] width 78 height 15
